Goal: Information Seeking & Learning: Learn about a topic

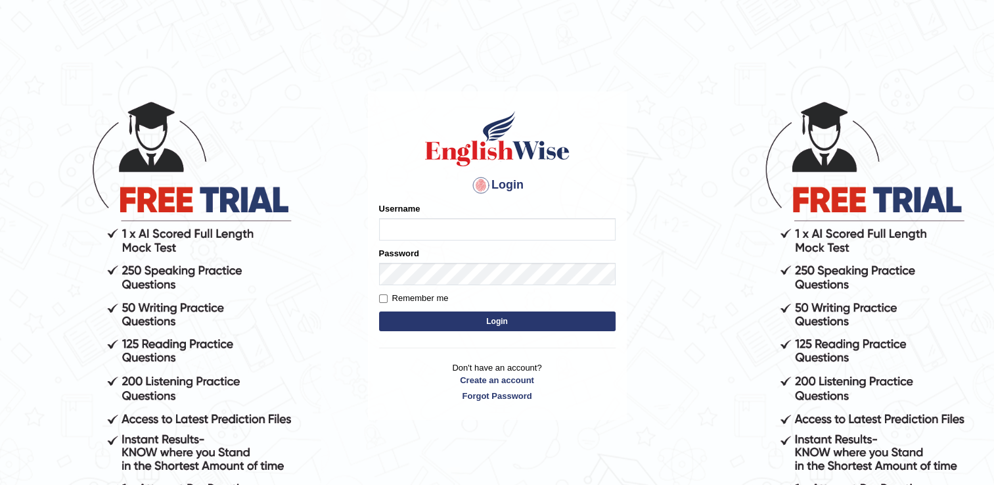
type input "naswar"
click at [500, 317] on button "Login" at bounding box center [497, 322] width 237 height 20
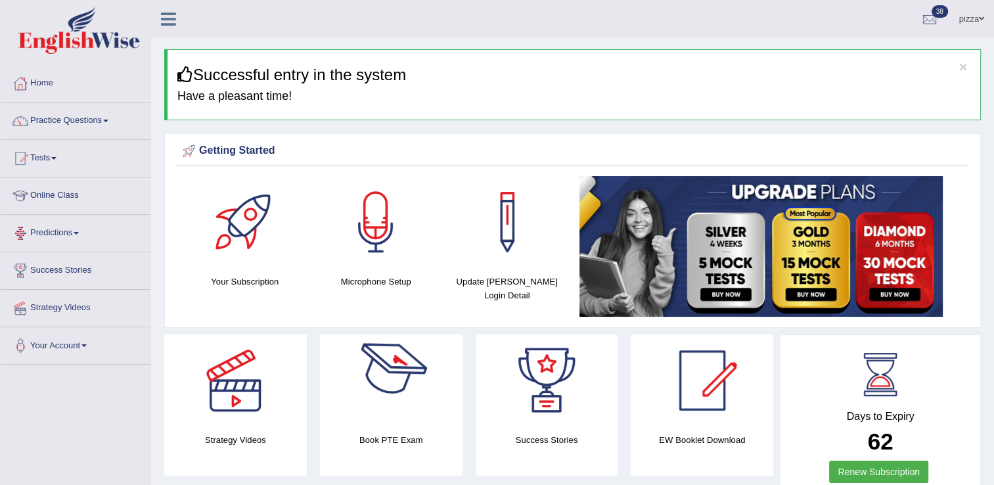
click at [0, 323] on html "Toggle navigation Home Practice Questions Speaking Practice Read Aloud Repeat S…" at bounding box center [497, 242] width 994 height 485
click at [55, 120] on link "Practice Questions" at bounding box center [76, 119] width 150 height 33
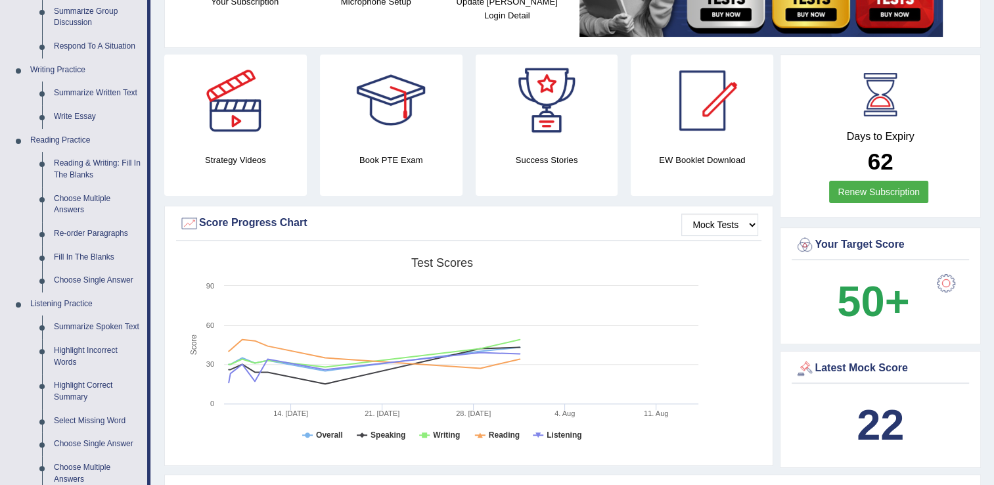
scroll to position [306, 0]
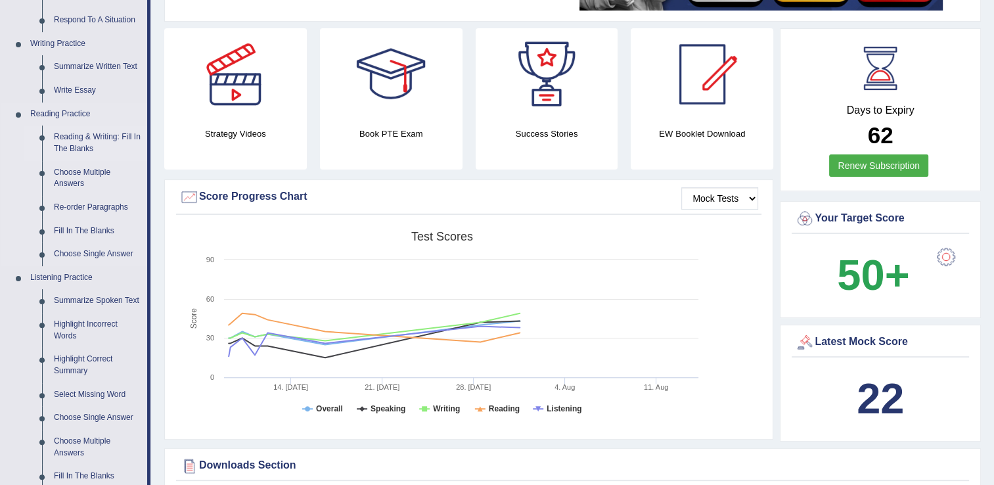
click at [79, 143] on link "Reading & Writing: Fill In The Blanks" at bounding box center [97, 143] width 99 height 35
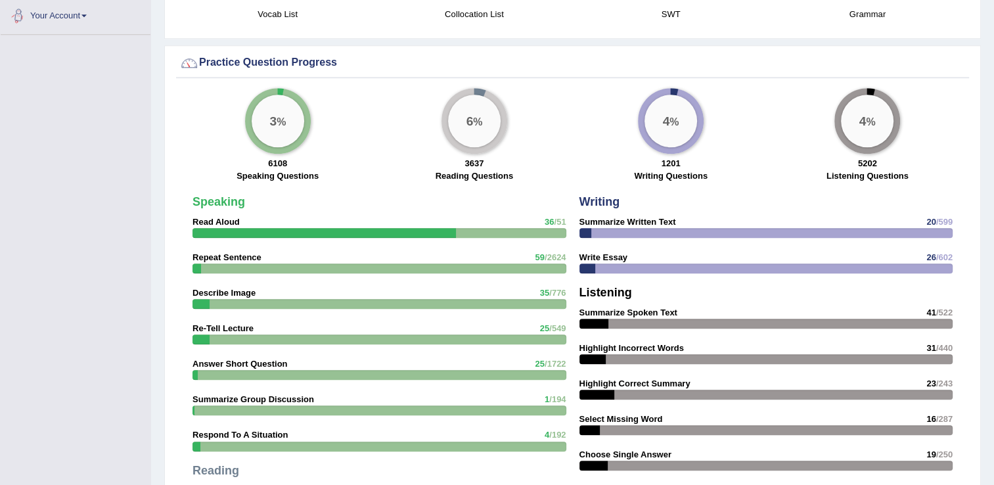
scroll to position [973, 0]
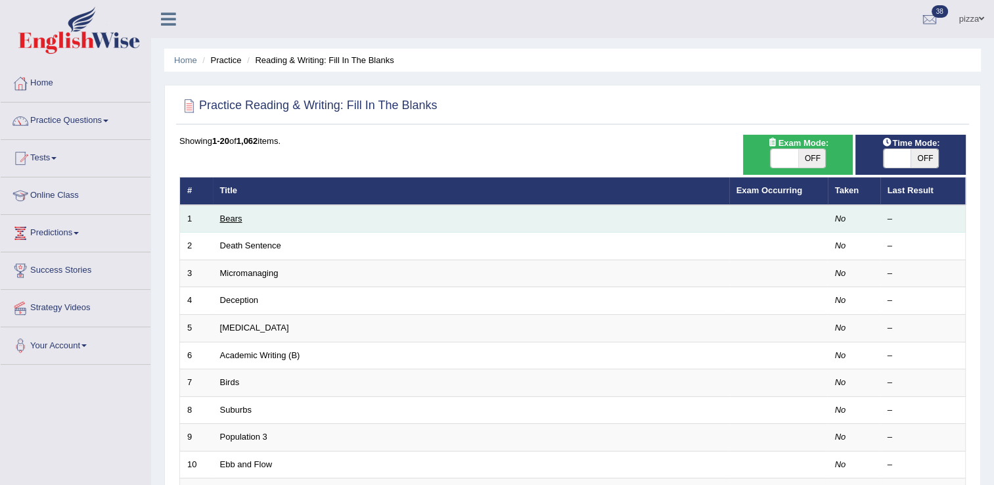
click at [237, 215] on link "Bears" at bounding box center [231, 219] width 22 height 10
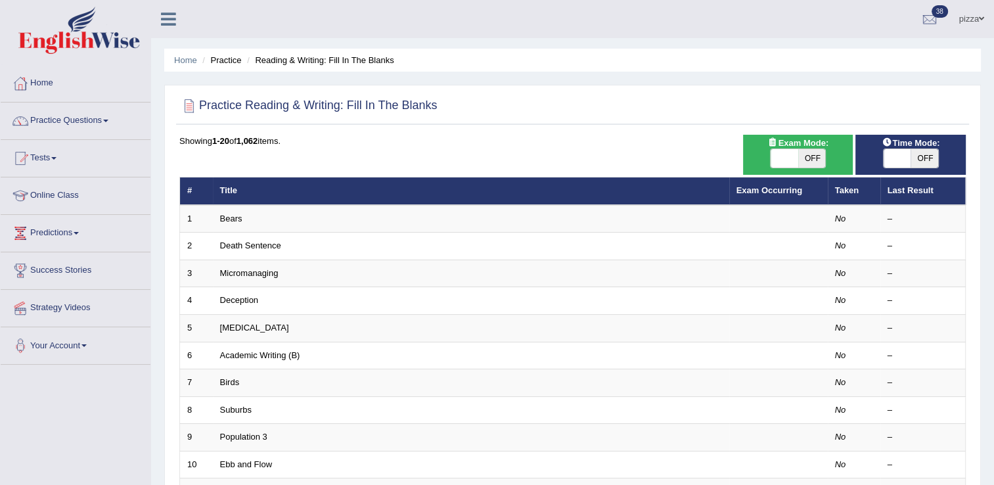
click at [80, 122] on link "Practice Questions" at bounding box center [76, 119] width 150 height 33
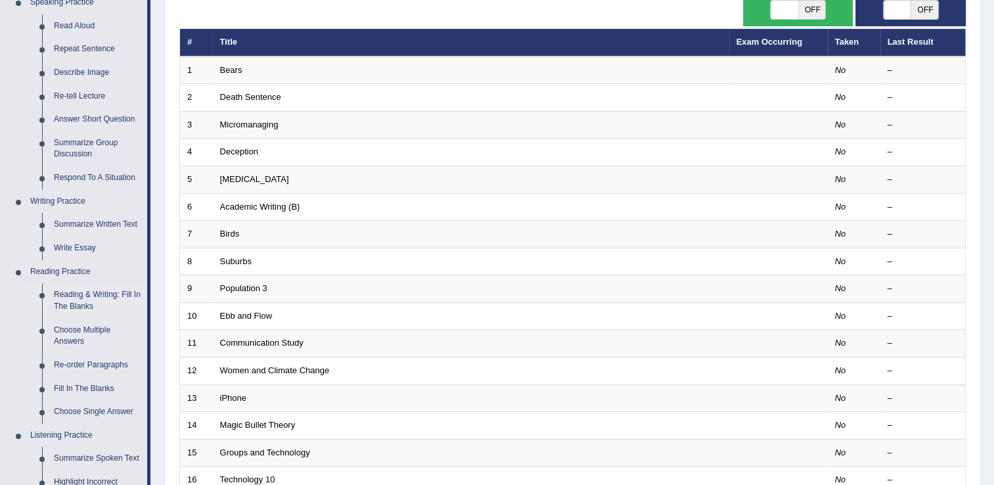
scroll to position [192, 0]
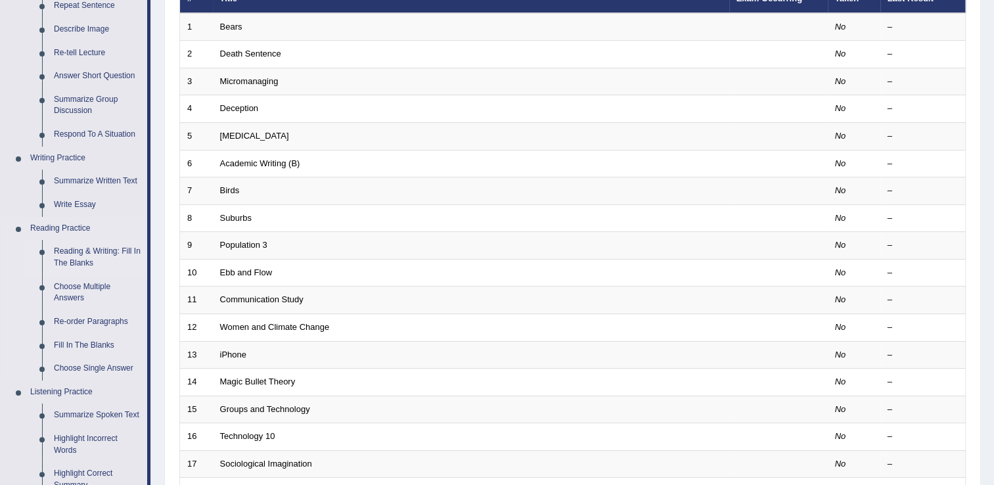
click at [85, 262] on link "Reading & Writing: Fill In The Blanks" at bounding box center [97, 257] width 99 height 35
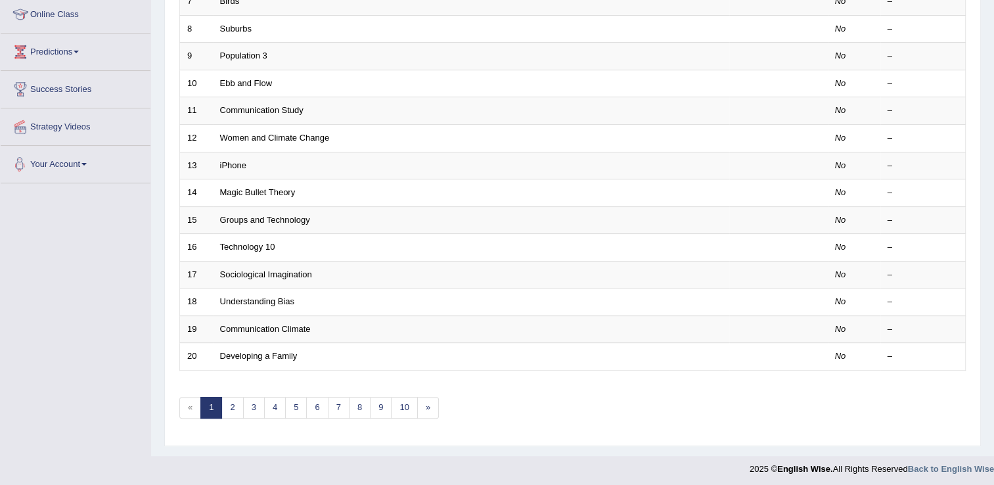
scroll to position [553, 0]
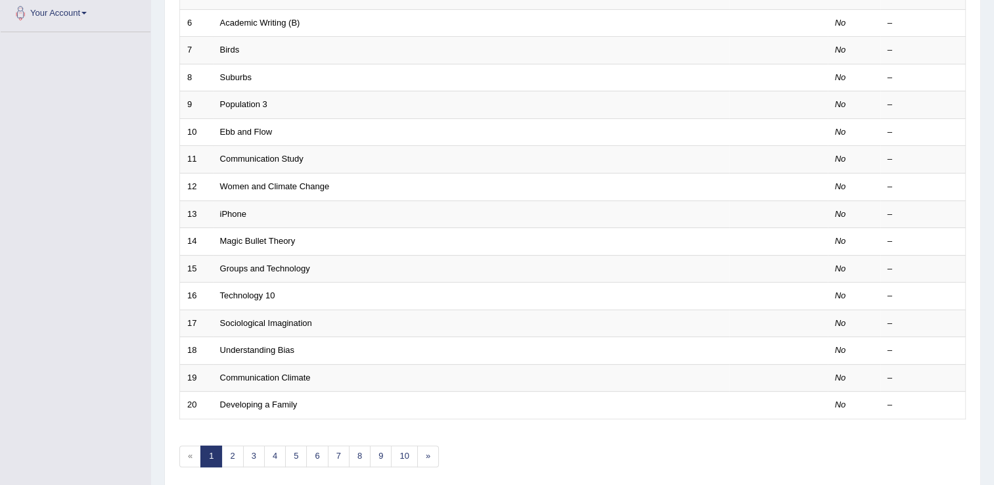
scroll to position [381, 0]
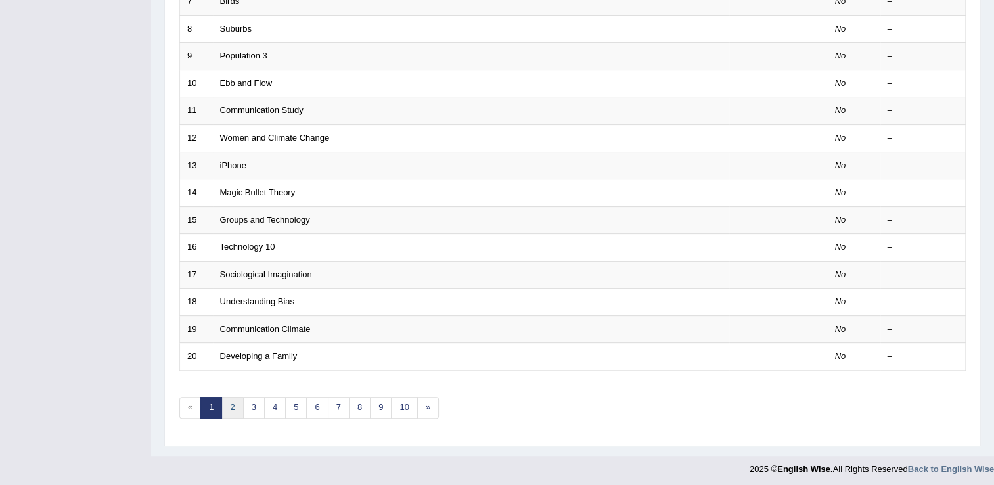
click at [229, 406] on link "2" at bounding box center [233, 408] width 22 height 22
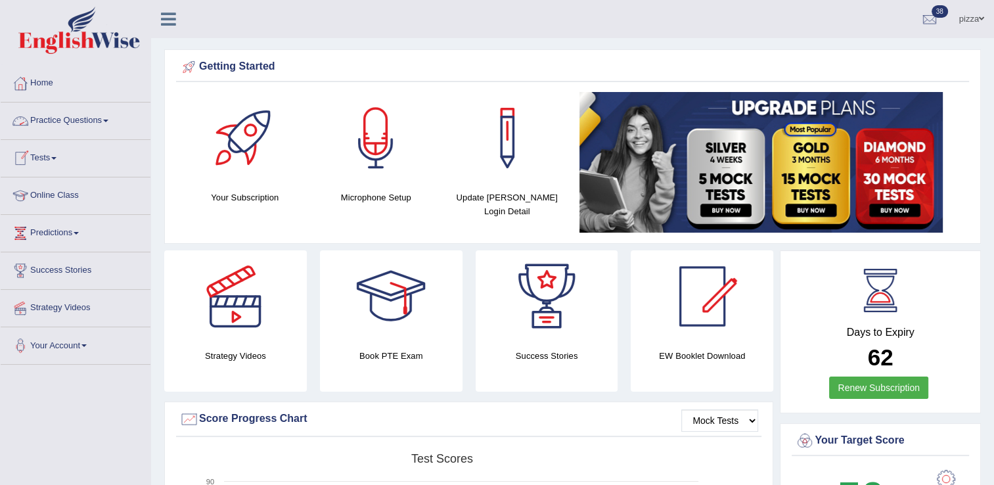
click at [45, 122] on link "Practice Questions" at bounding box center [76, 119] width 150 height 33
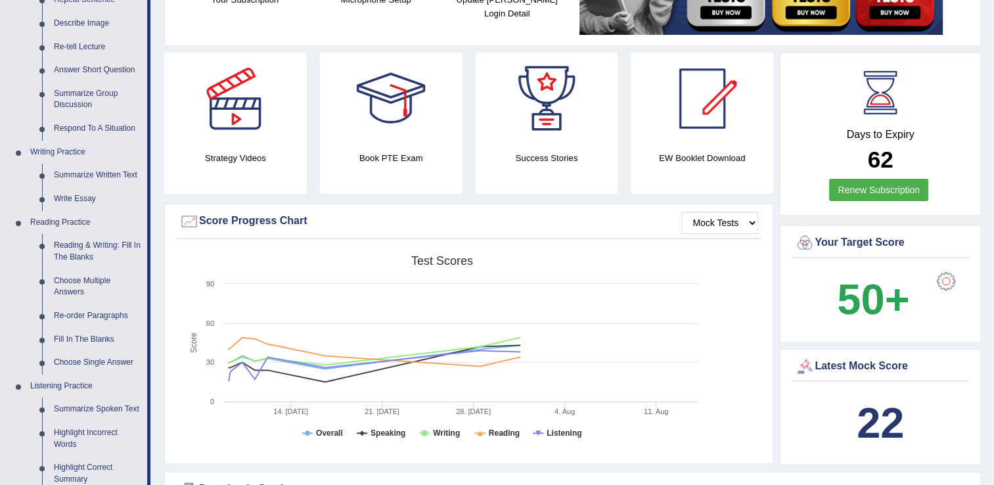
scroll to position [210, 0]
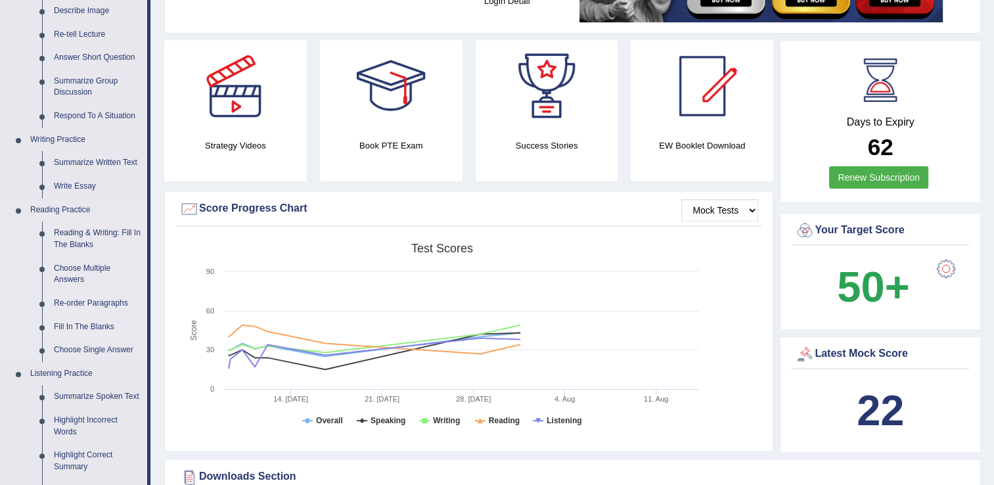
click at [88, 325] on link "Fill In The Blanks" at bounding box center [97, 327] width 99 height 24
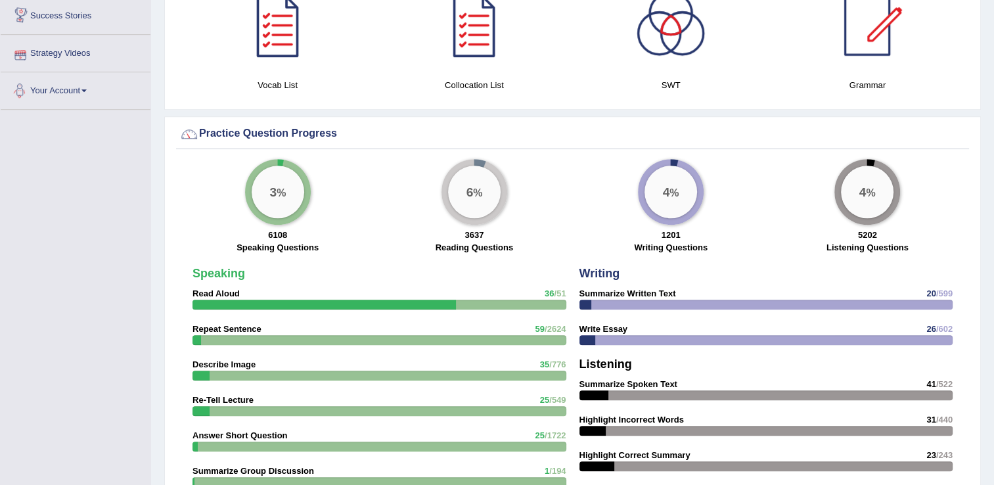
scroll to position [786, 0]
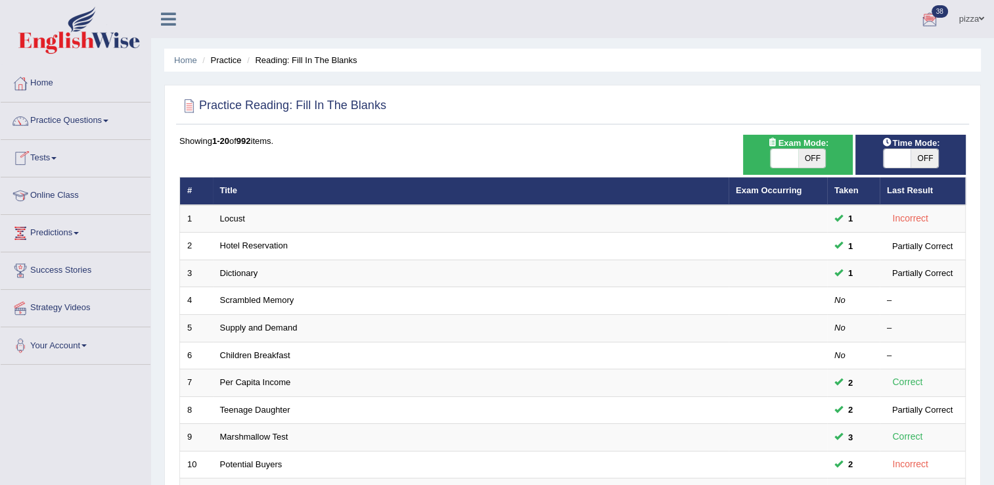
click at [42, 156] on link "Tests" at bounding box center [76, 156] width 150 height 33
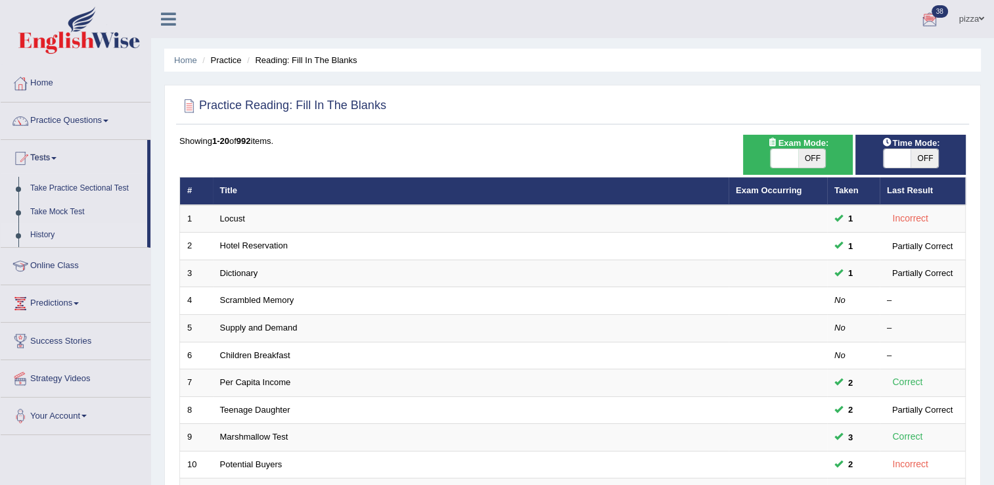
click at [34, 237] on link "History" at bounding box center [85, 235] width 123 height 24
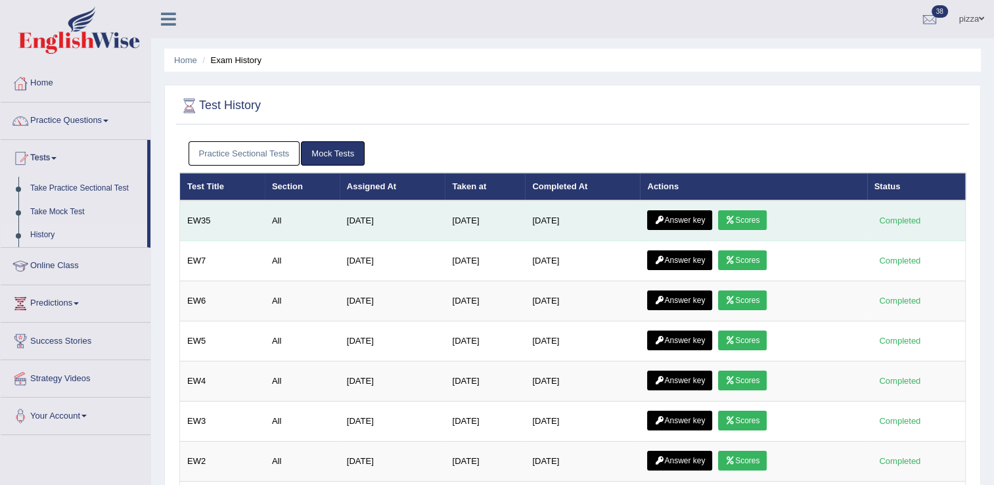
click at [747, 214] on link "Scores" at bounding box center [742, 220] width 49 height 20
